Goal: Task Accomplishment & Management: Use online tool/utility

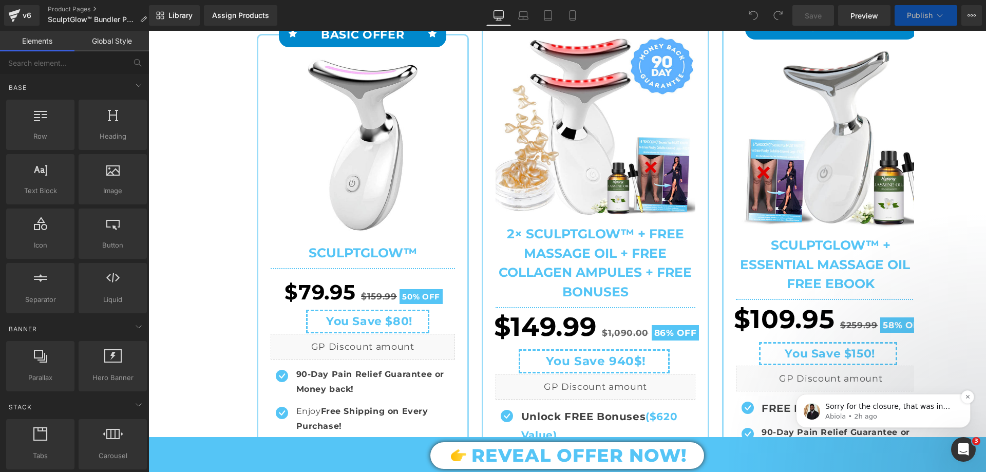
scroll to position [411, 0]
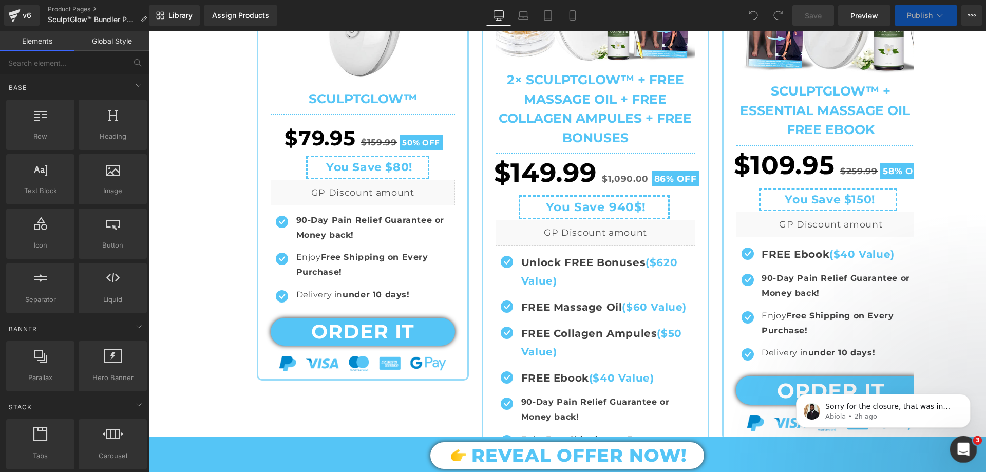
click at [966, 446] on icon "Open Intercom Messenger" at bounding box center [961, 447] width 17 height 17
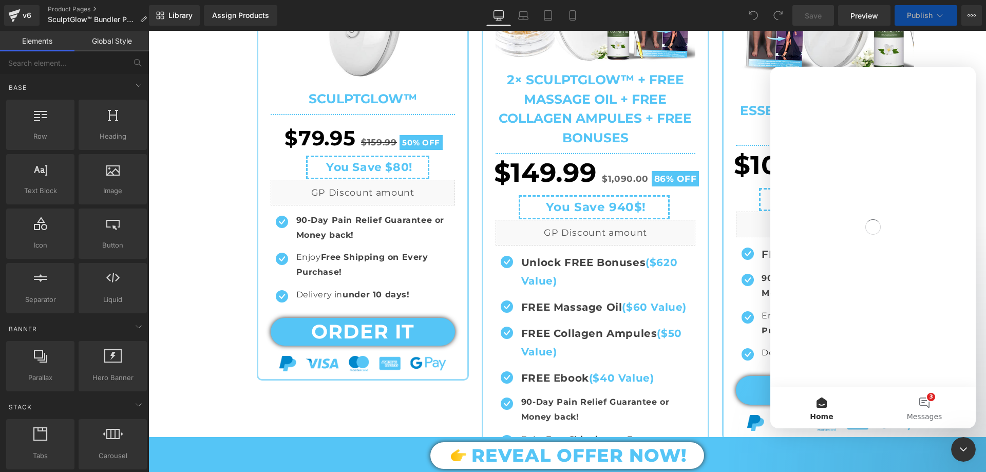
scroll to position [0, 0]
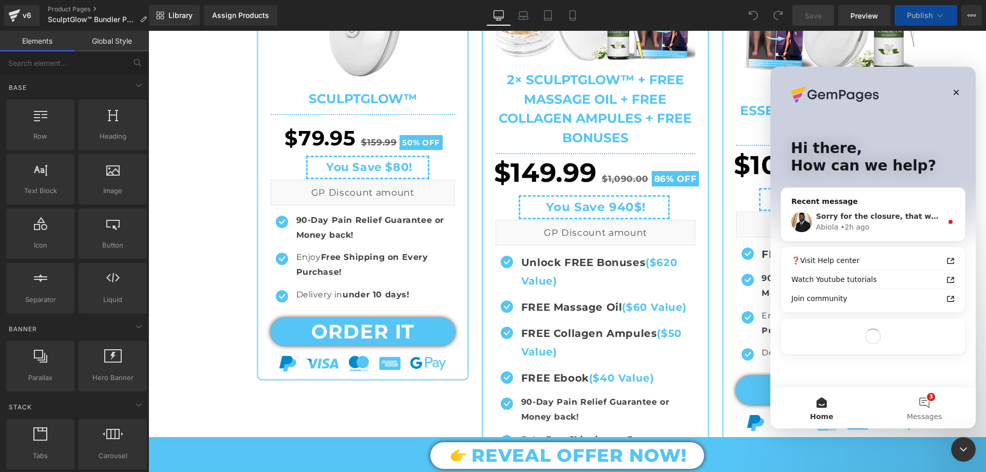
click at [895, 223] on div "Abiola • 2h ago" at bounding box center [879, 227] width 126 height 11
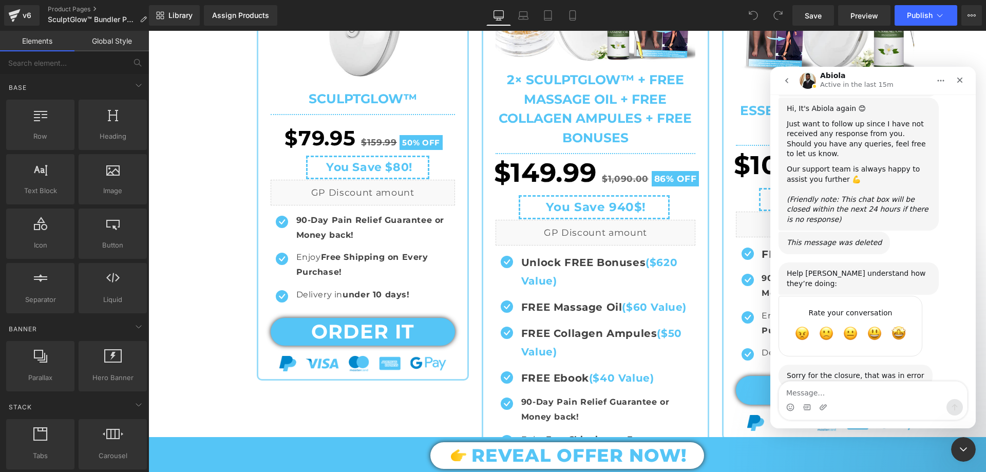
scroll to position [5821, 0]
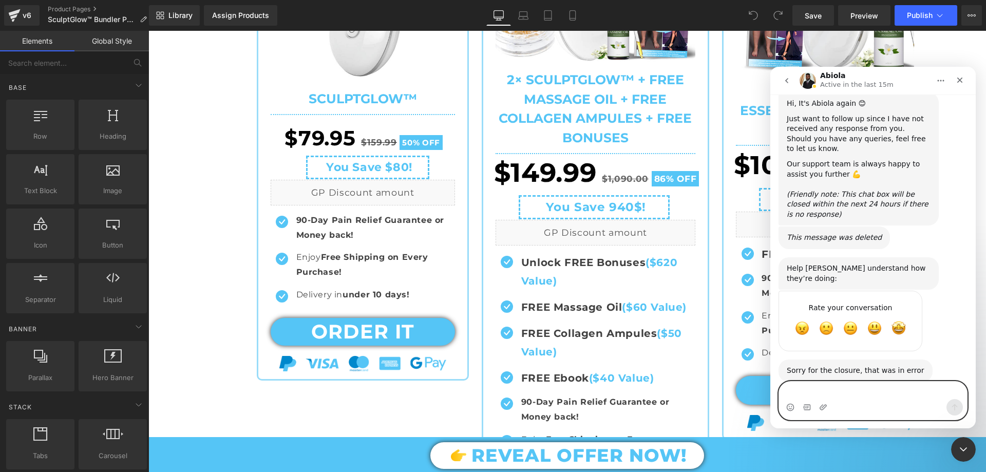
click at [816, 385] on textarea "Message…" at bounding box center [873, 389] width 188 height 17
paste textarea "As it is, we did not understand each other very well, now I will explain in det…"
type textarea "As it is, we did not understand each other very well, now I will explain in det…"
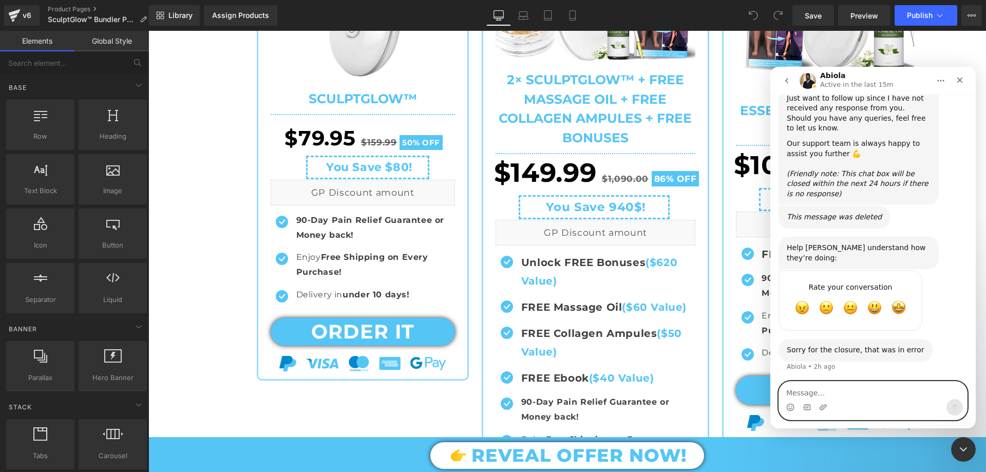
scroll to position [5872, 0]
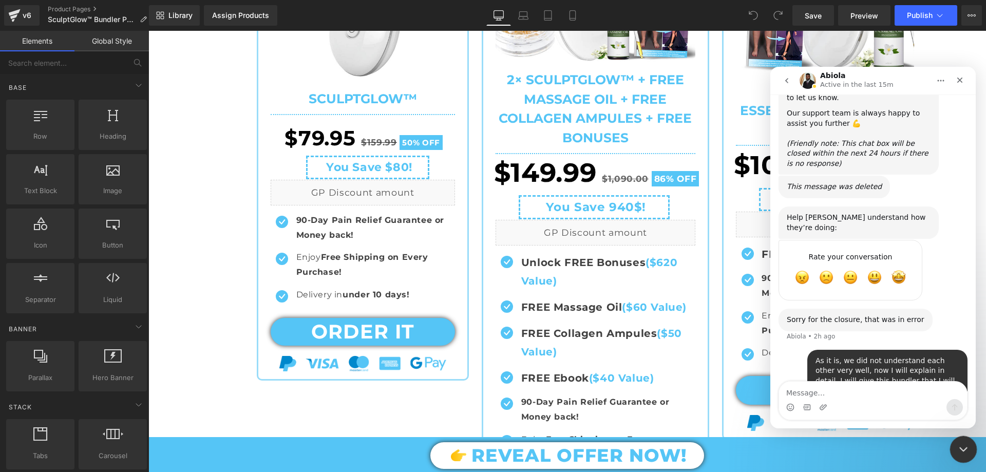
click at [955, 450] on icon "Close Intercom Messenger" at bounding box center [961, 447] width 12 height 12
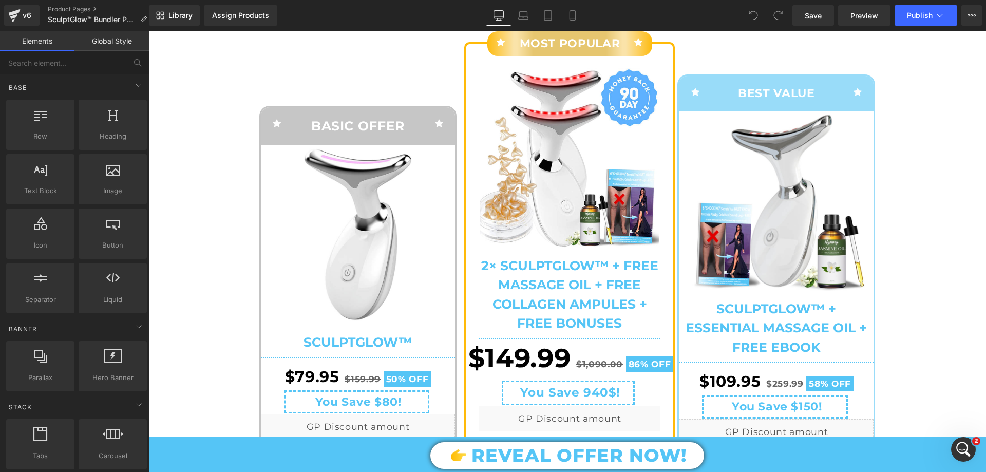
scroll to position [4319, 0]
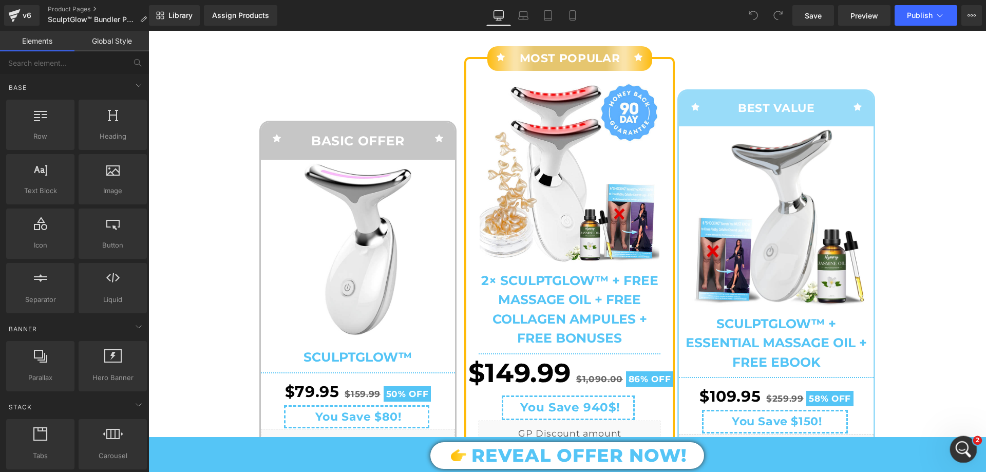
click at [959, 454] on div "Open Intercom Messenger" at bounding box center [962, 448] width 34 height 34
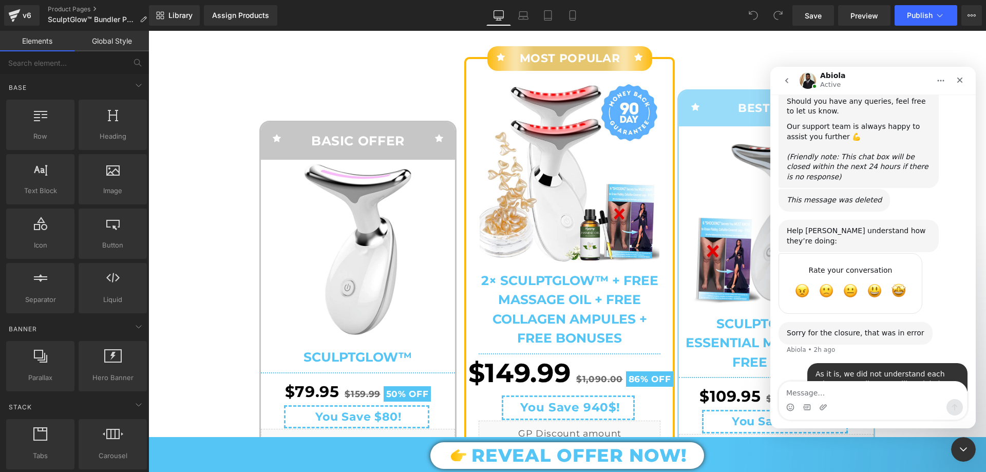
scroll to position [5872, 0]
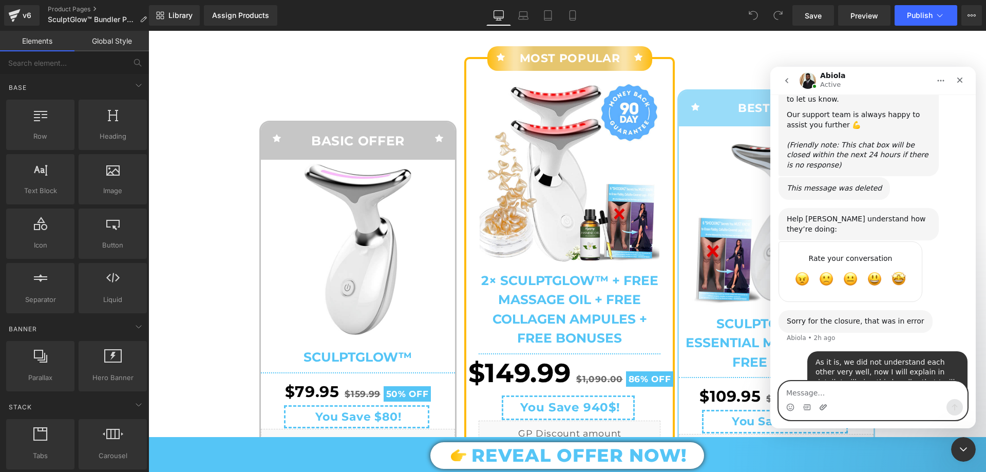
click at [824, 408] on icon "Upload attachment" at bounding box center [822, 407] width 7 height 6
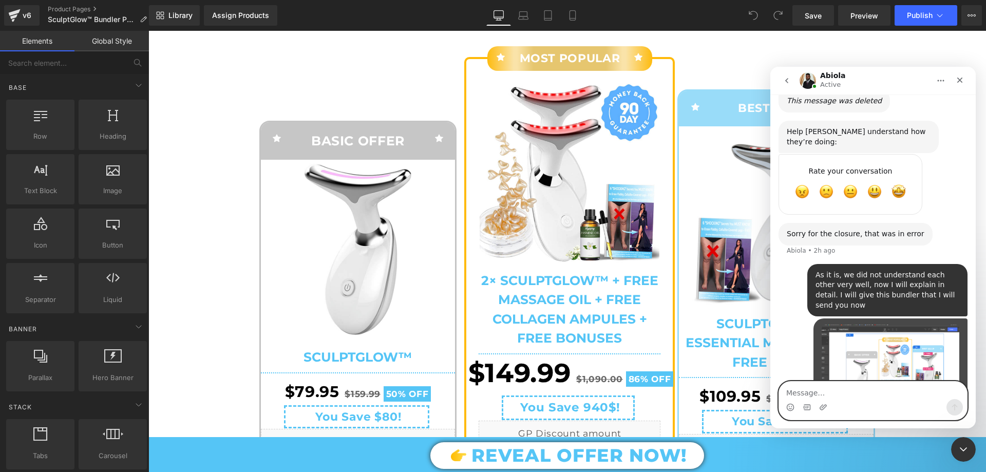
scroll to position [5973, 0]
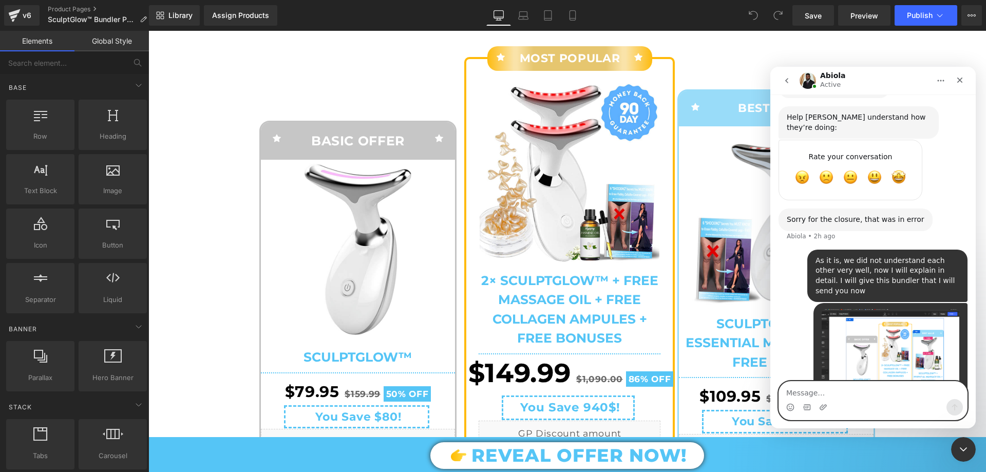
click at [818, 388] on textarea "Message…" at bounding box center [873, 389] width 188 height 17
paste textarea "Which is at the bottom of my bundler page, let's make it with spacing like on m…"
type textarea "Which is at the bottom of my bundler page, let's make it with spacing like on m…"
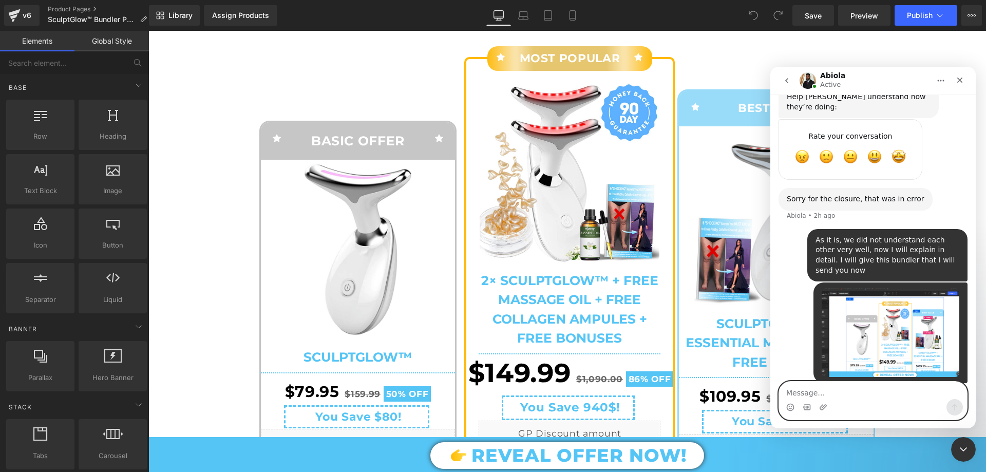
scroll to position [6027, 0]
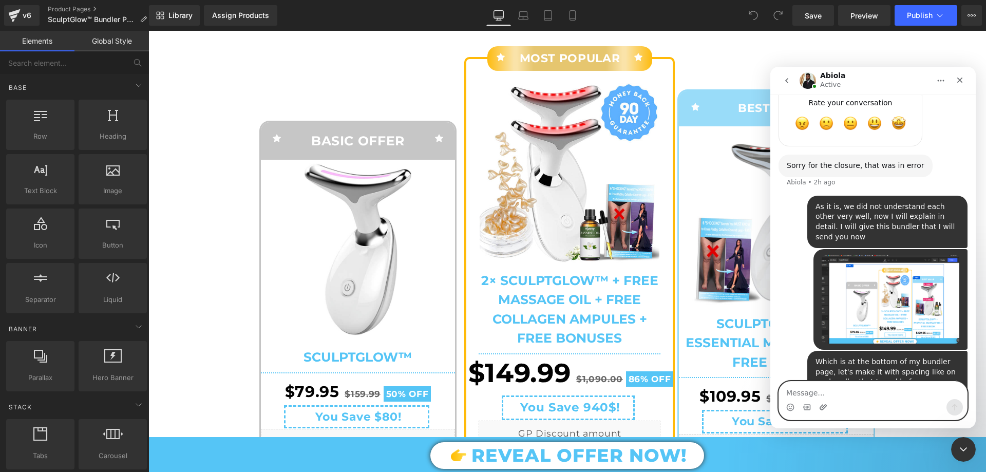
click at [822, 409] on icon "Upload attachment" at bounding box center [822, 407] width 7 height 6
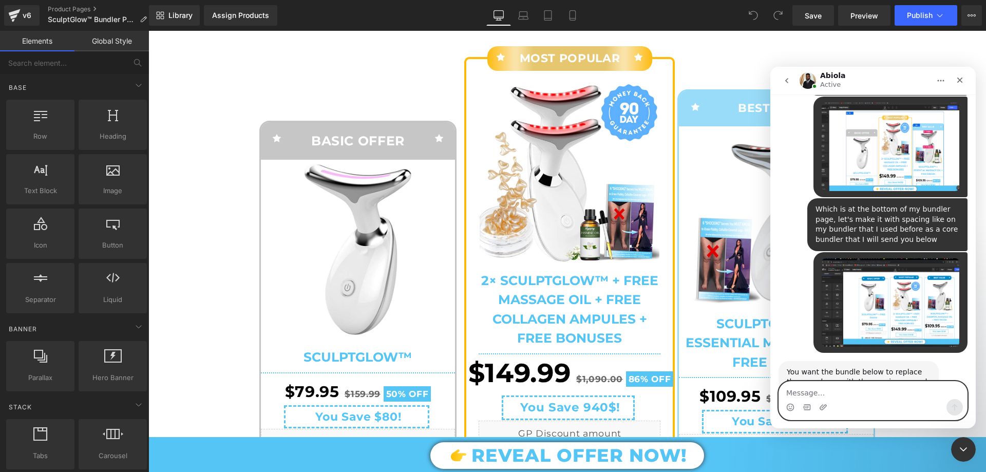
scroll to position [6179, 0]
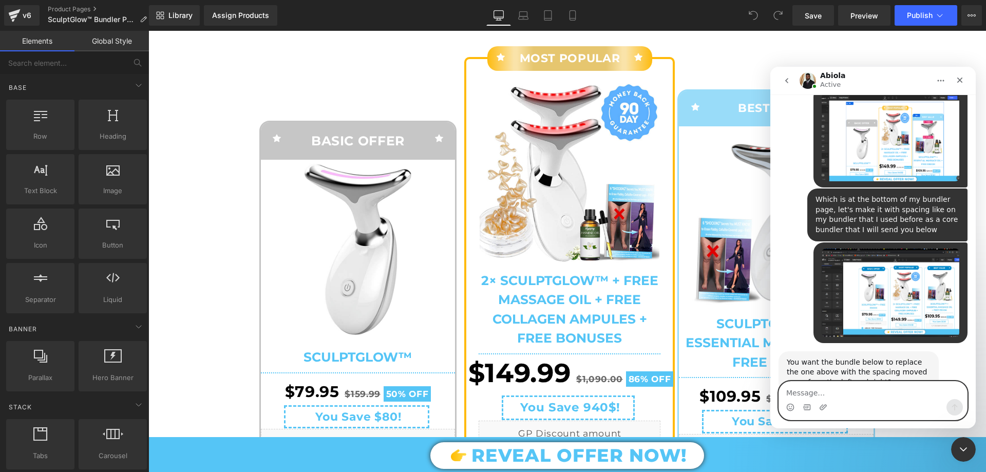
click at [817, 392] on textarea "Message…" at bounding box center [873, 389] width 188 height 17
paste textarea "Because this spacing looks too brutal to me and I think that the bundler sectio…"
type textarea "Because this spacing looks too brutal to me and I think that the bundler sectio…"
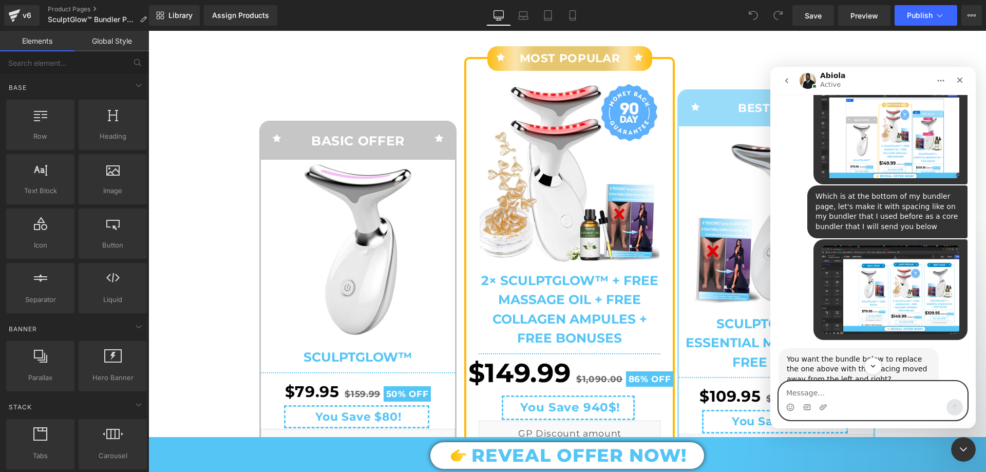
scroll to position [6228, 0]
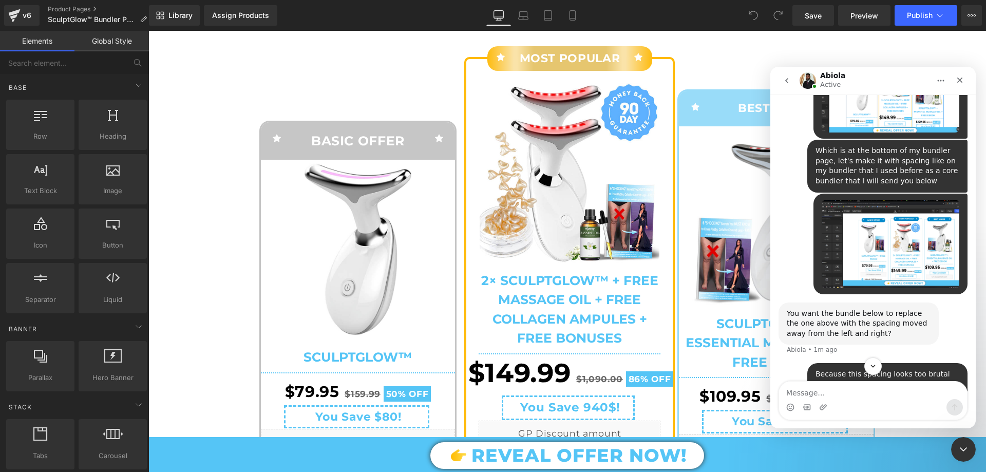
click at [857, 309] on div "You want the bundle below to replace the one above with the spacing moved away …" at bounding box center [858, 324] width 144 height 30
copy div "You want the bundle below to replace the one above with the spacing moved away …"
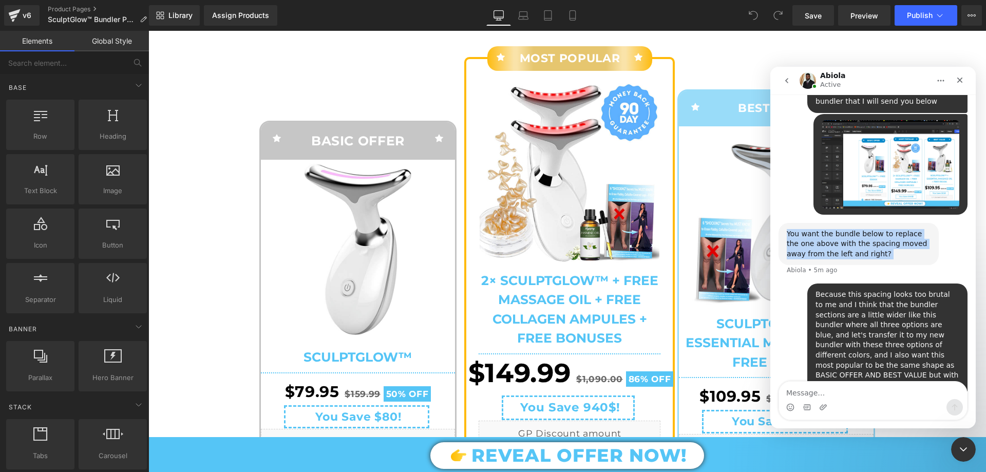
scroll to position [6331, 0]
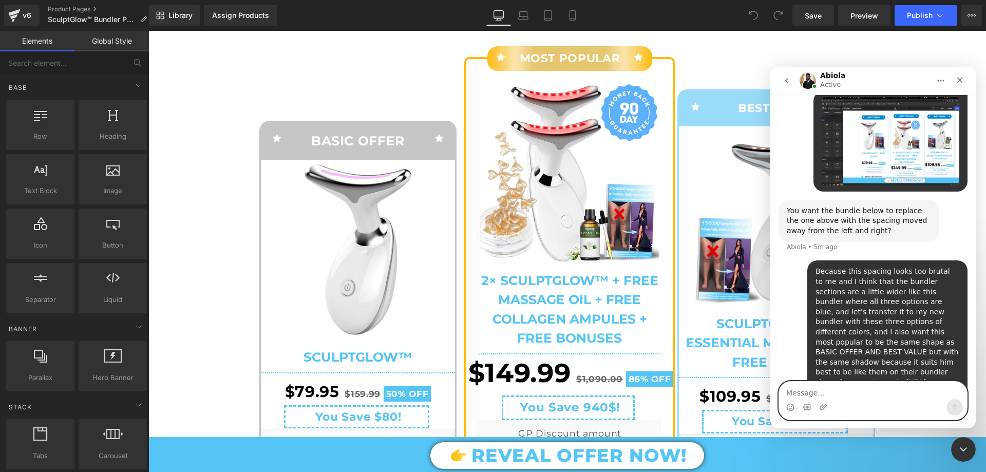
click at [838, 398] on textarea "Message…" at bounding box center [873, 389] width 188 height 17
paste textarea "I just want to make this bundler with three different colors depending on the o…"
type textarea "I just want to make this bundler with three different colors depending on the o…"
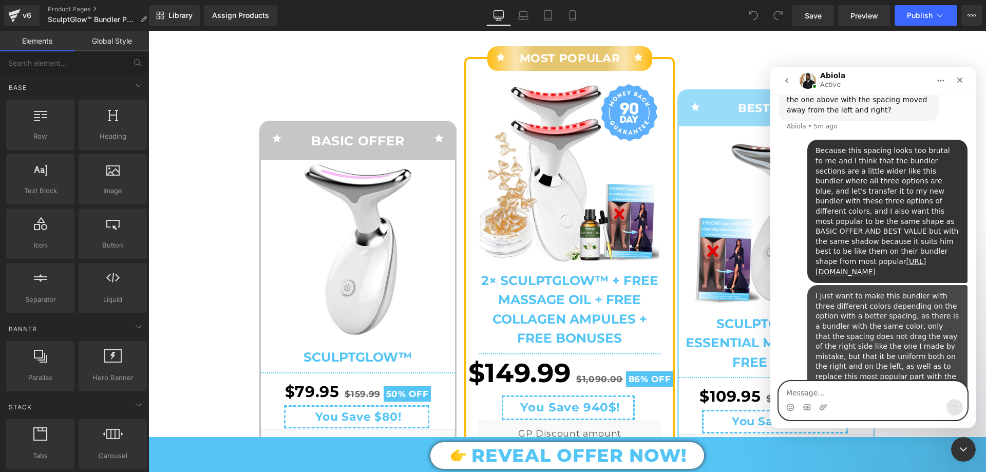
scroll to position [6455, 0]
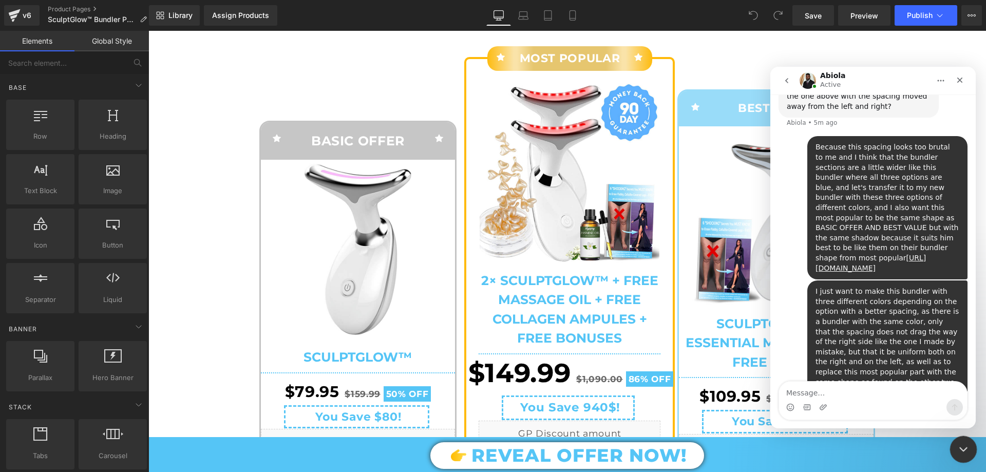
click at [950, 450] on div "Close Intercom Messenger" at bounding box center [961, 447] width 25 height 25
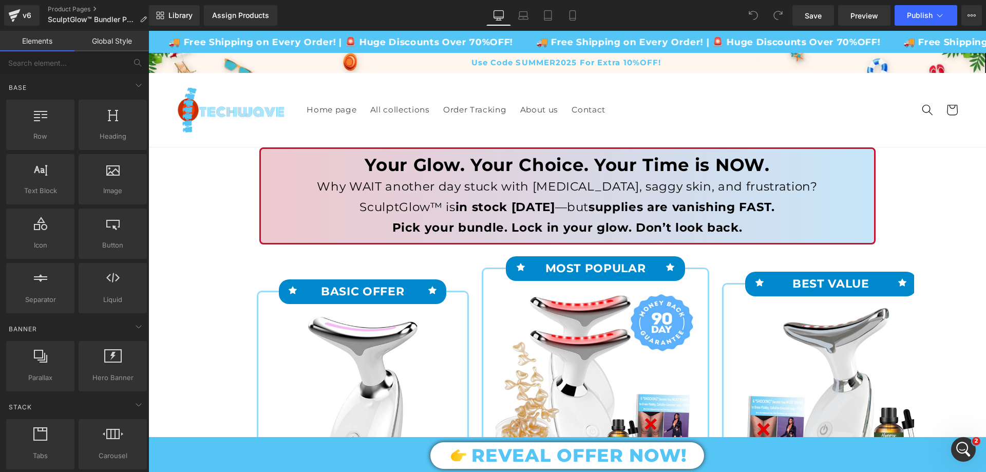
scroll to position [6646, 0]
click at [971, 448] on div "Open Intercom Messenger" at bounding box center [962, 448] width 34 height 34
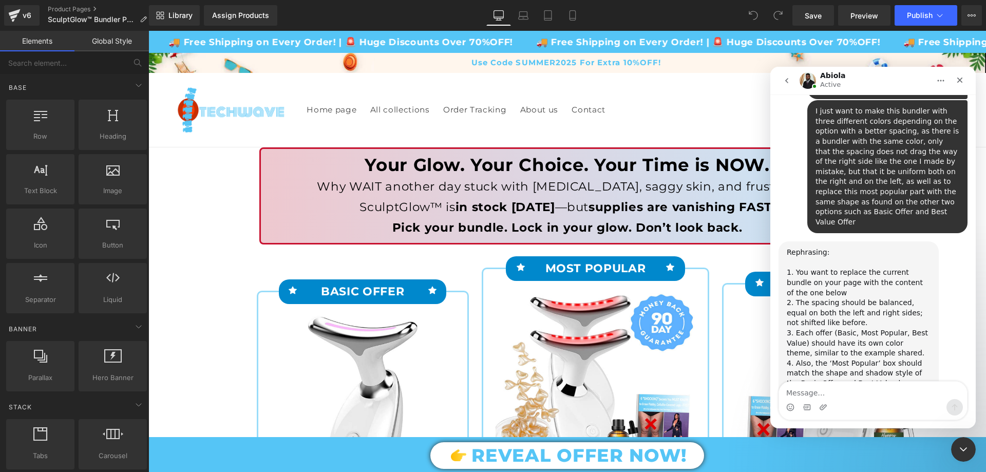
scroll to position [6636, 0]
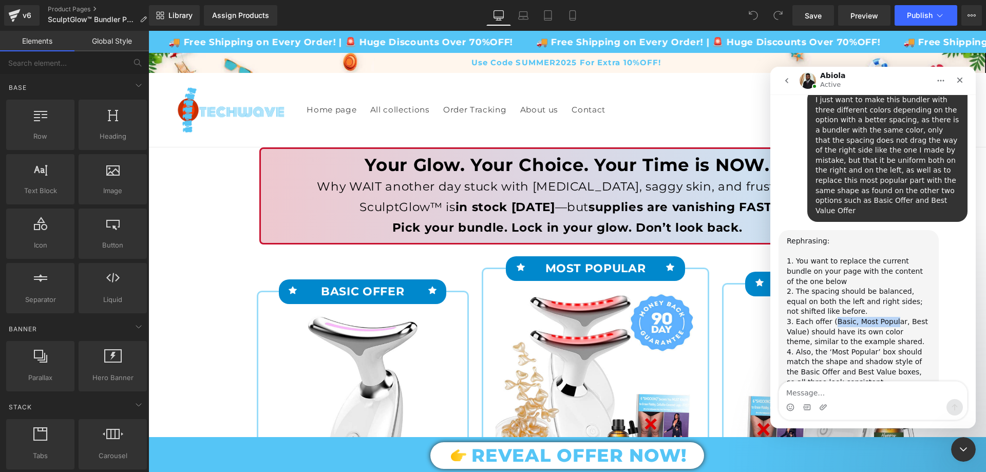
drag, startPoint x: 831, startPoint y: 268, endPoint x: 886, endPoint y: 268, distance: 54.9
click at [886, 317] on div "3. Each offer (Basic, Most Popular, Best Value) should have its own color theme…" at bounding box center [858, 332] width 144 height 30
click at [882, 317] on div "3. Each offer (Basic, Most Popular, Best Value) should have its own color theme…" at bounding box center [858, 332] width 144 height 30
drag, startPoint x: 874, startPoint y: 299, endPoint x: 893, endPoint y: 297, distance: 19.6
click at [893, 347] on div "4. Also, the ‘Most Popular’ box should match the shape and shadow style of the …" at bounding box center [858, 377] width 144 height 61
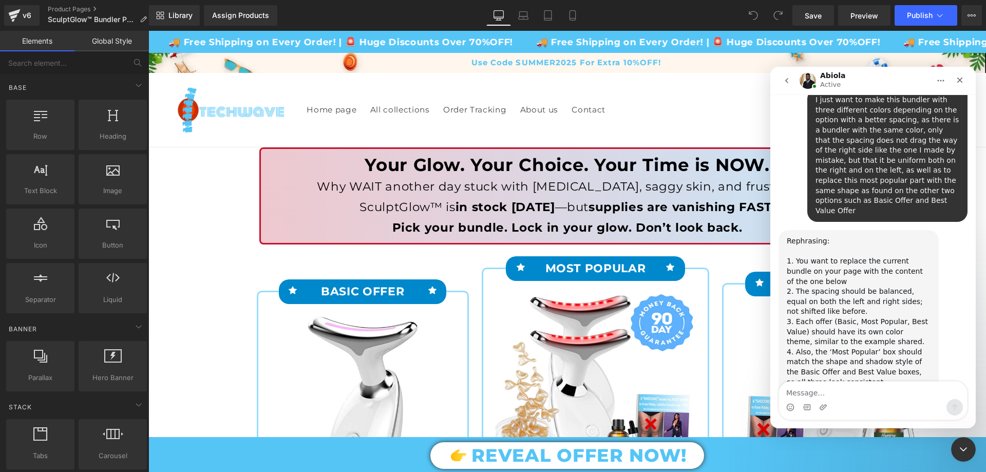
click at [891, 347] on div "4. Also, the ‘Most Popular’ box should match the shape and shadow style of the …" at bounding box center [858, 377] width 144 height 61
drag, startPoint x: 876, startPoint y: 310, endPoint x: 892, endPoint y: 306, distance: 16.7
click at [892, 347] on div "4. Also, the ‘Most Popular’ box should match the shape and shadow style of the …" at bounding box center [858, 377] width 144 height 61
click at [886, 347] on div "4. Also, the ‘Most Popular’ box should match the shape and shadow style of the …" at bounding box center [858, 377] width 144 height 61
click at [817, 387] on textarea "Message…" at bounding box center [873, 389] width 188 height 17
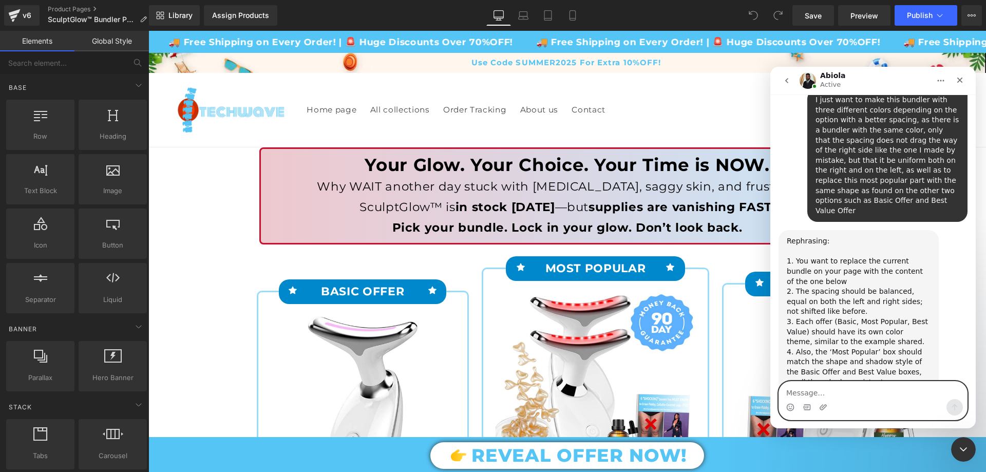
click at [810, 391] on textarea "Message…" at bounding box center [873, 389] width 188 height 17
paste textarea "I'm going to replace this current bundler with this new bundler that we're tryi…"
type textarea "I'm going to replace this current bundler with this new bundler that we're tryi…"
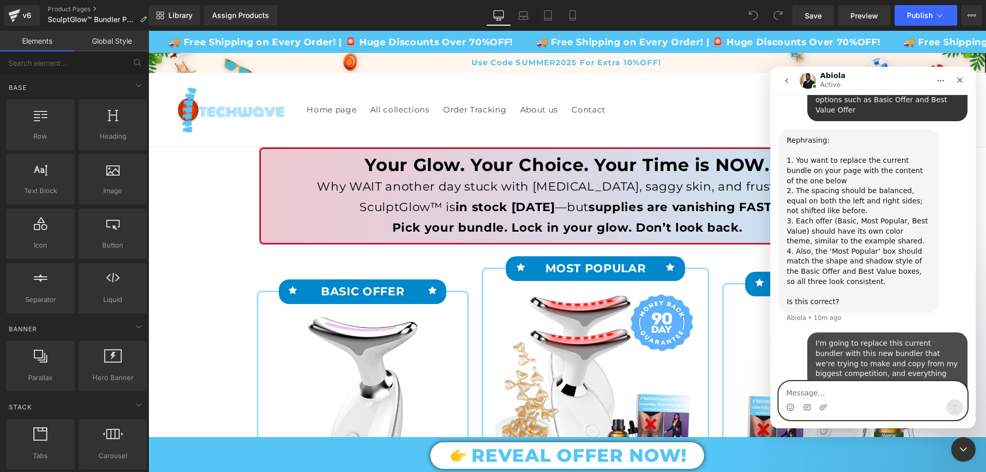
scroll to position [6737, 0]
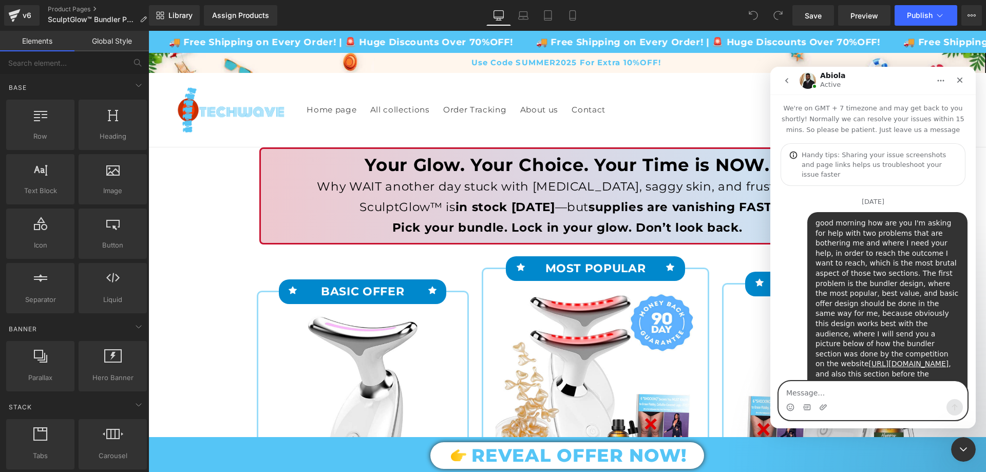
scroll to position [6737, 0]
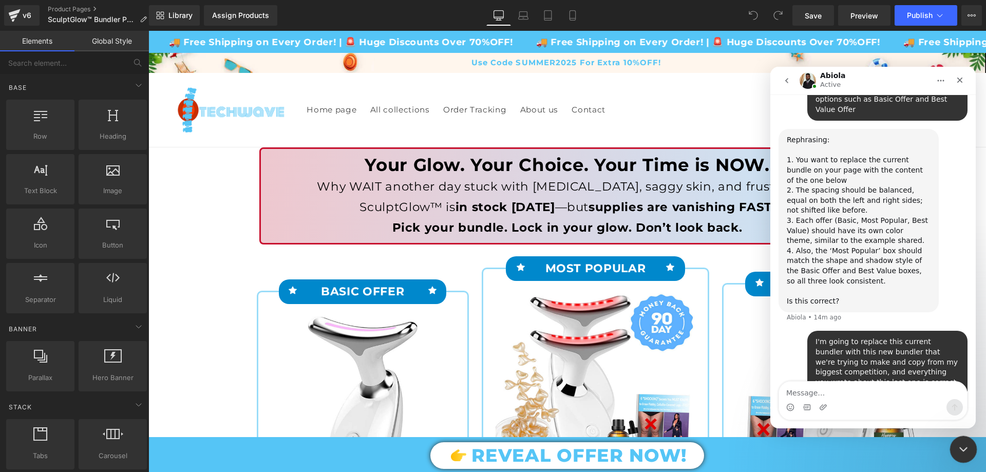
click at [966, 443] on icon "Close Intercom Messenger" at bounding box center [961, 447] width 12 height 12
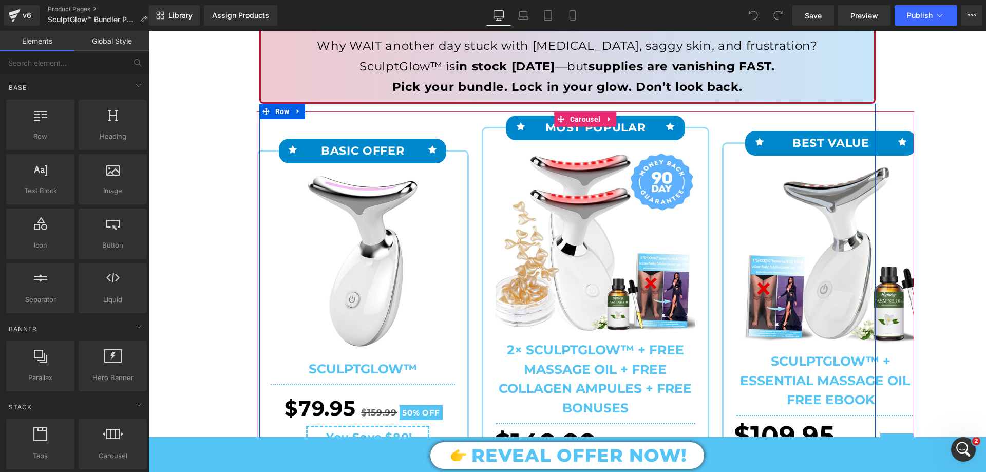
scroll to position [0, 0]
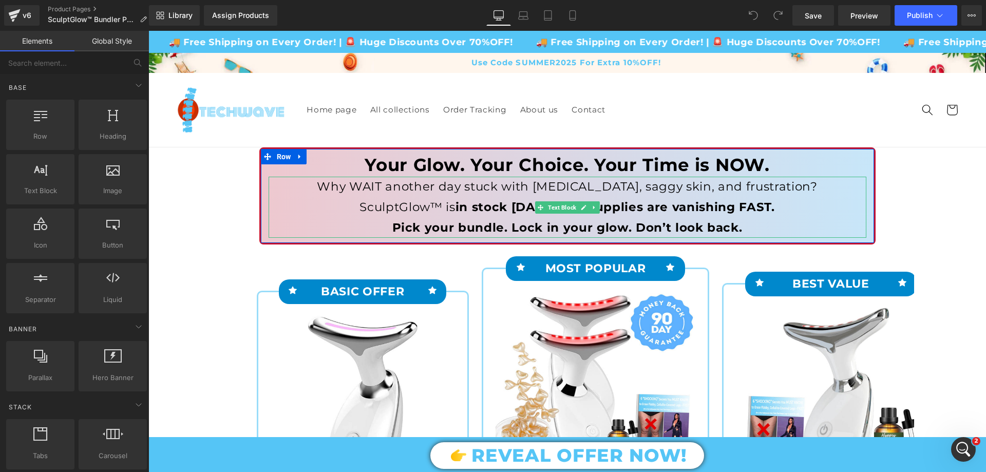
click at [671, 226] on strong "Pick your bundle. Lock in your glow. Don’t look back." at bounding box center [567, 227] width 350 height 14
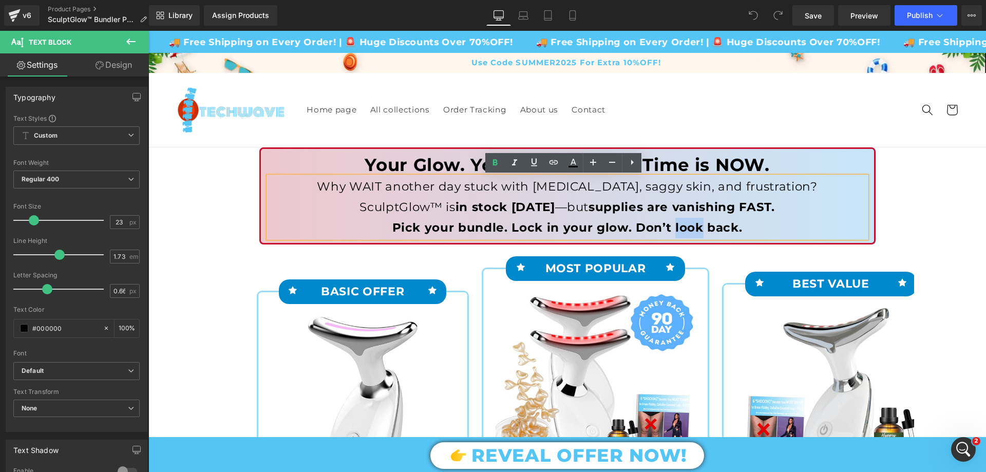
drag, startPoint x: 670, startPoint y: 224, endPoint x: 695, endPoint y: 223, distance: 25.2
click at [695, 223] on strong "Pick your bundle. Lock in your glow. Don’t look back." at bounding box center [567, 227] width 350 height 14
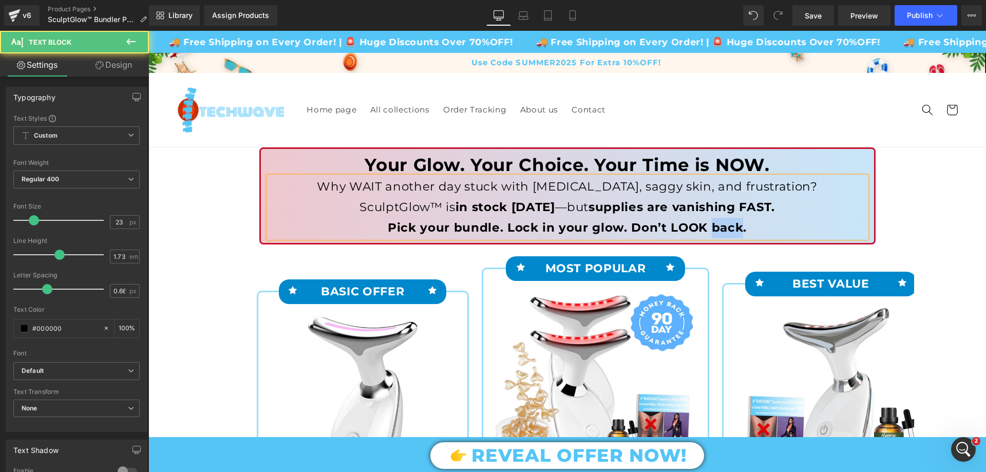
drag, startPoint x: 707, startPoint y: 227, endPoint x: 734, endPoint y: 227, distance: 26.2
click at [734, 227] on strong "Pick your bundle. Lock in your glow. Don’t LOOK back." at bounding box center [567, 227] width 359 height 14
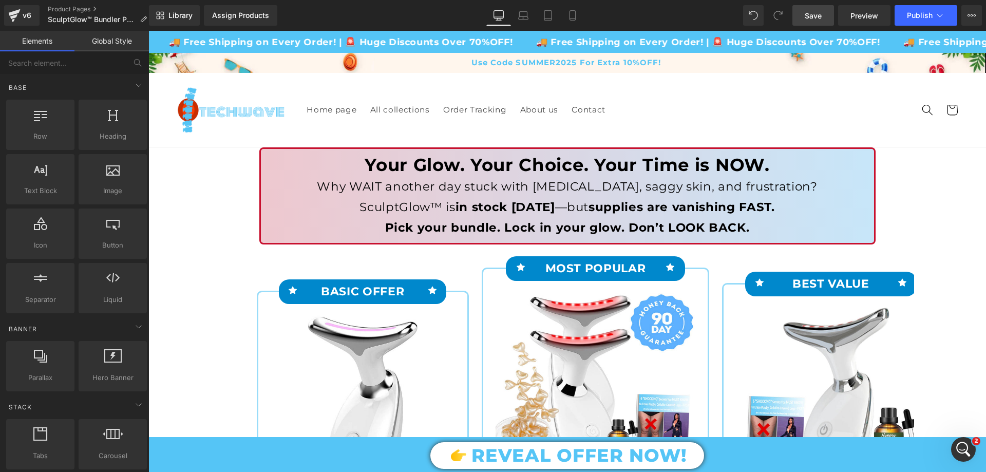
click at [815, 9] on link "Save" at bounding box center [813, 15] width 42 height 21
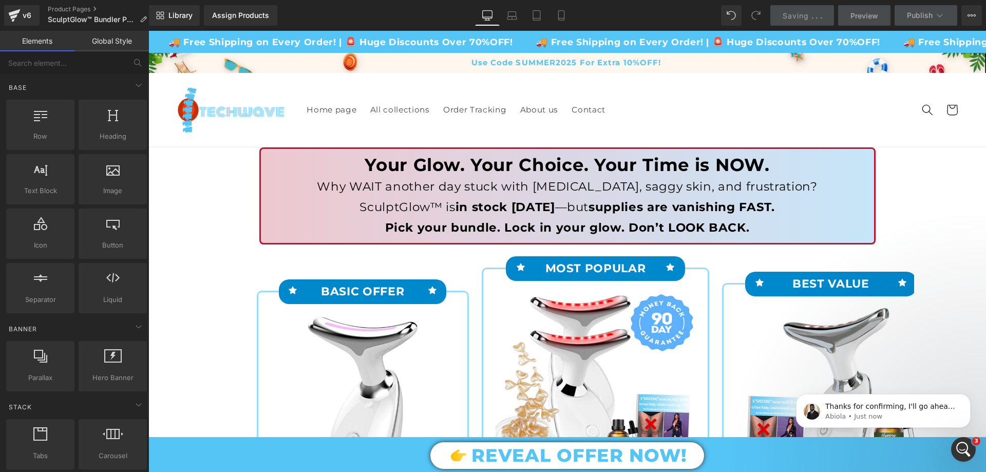
scroll to position [6778, 0]
